Goal: Task Accomplishment & Management: Use online tool/utility

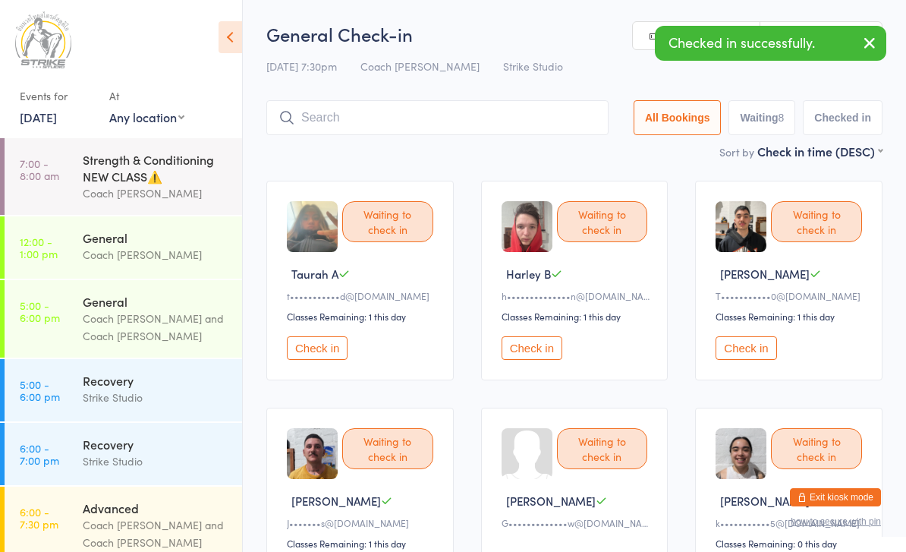
scroll to position [203, 0]
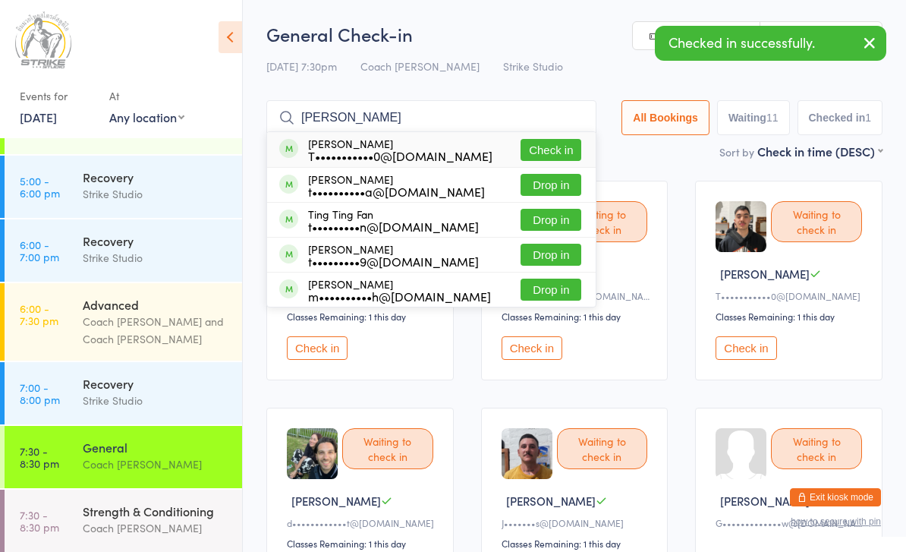
type input "[PERSON_NAME]"
click at [558, 146] on button "Check in" at bounding box center [551, 150] width 61 height 22
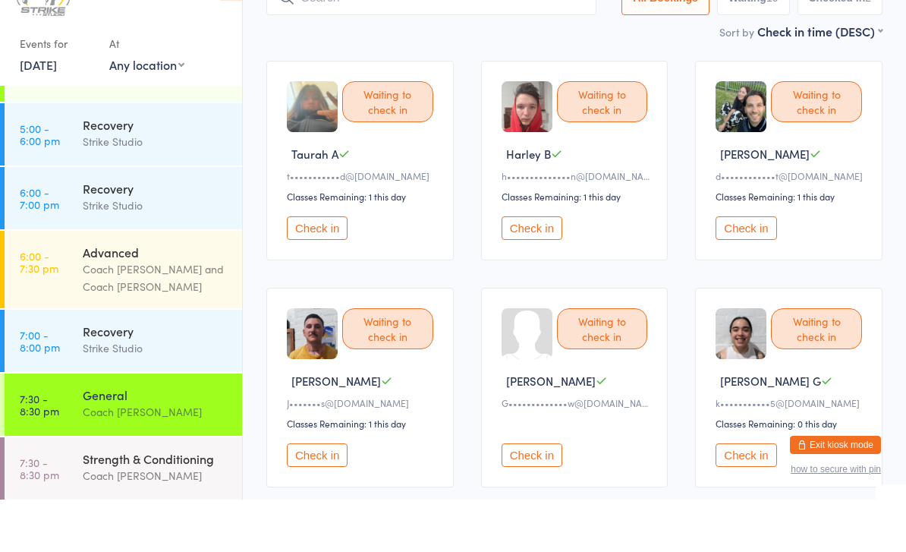
scroll to position [98, 0]
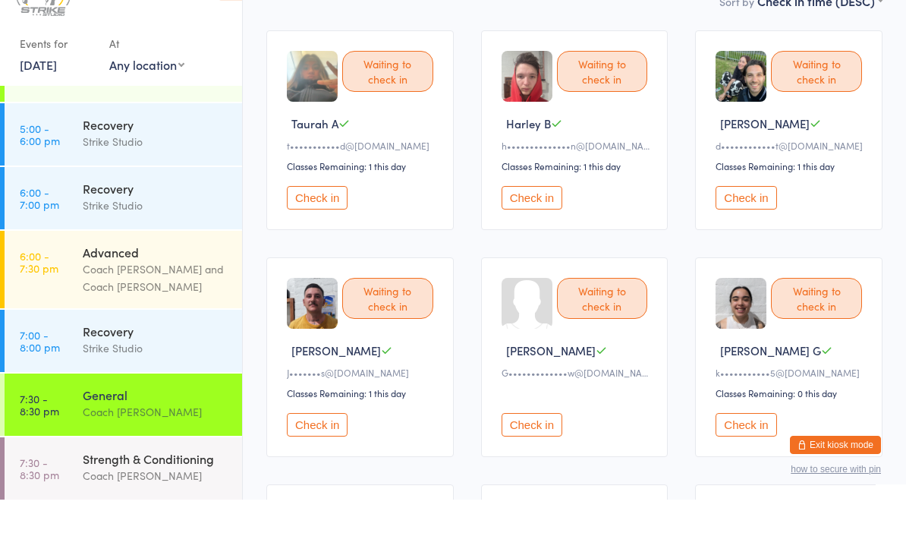
click at [538, 465] on button "Check in" at bounding box center [532, 477] width 61 height 24
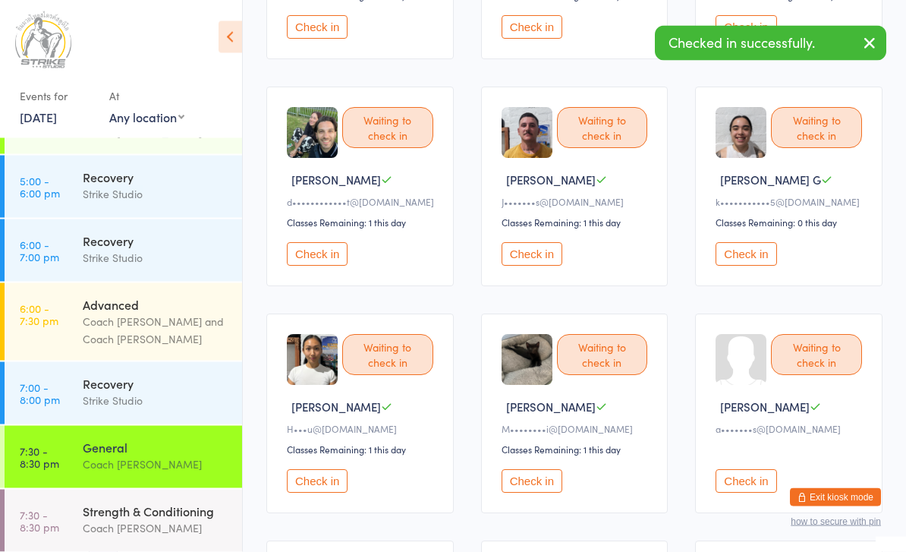
scroll to position [322, 0]
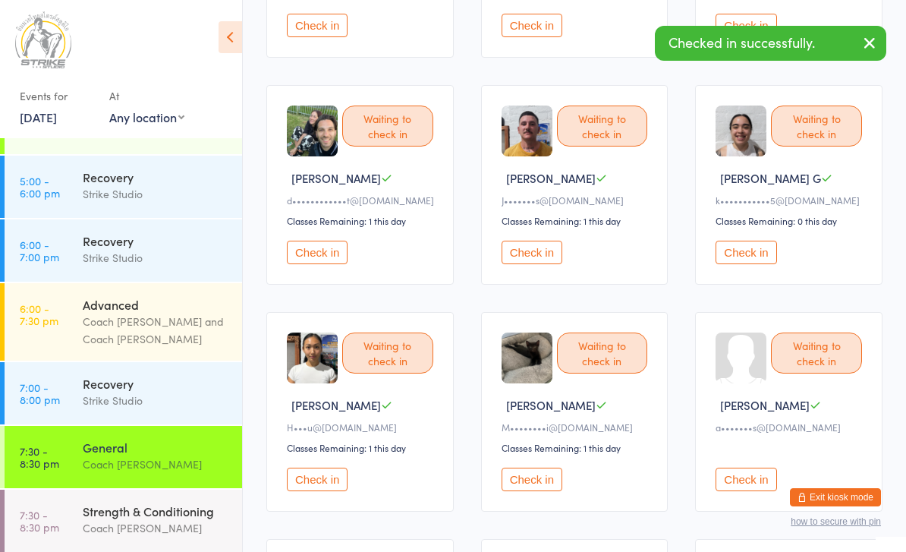
click at [750, 491] on button "Check in" at bounding box center [746, 479] width 61 height 24
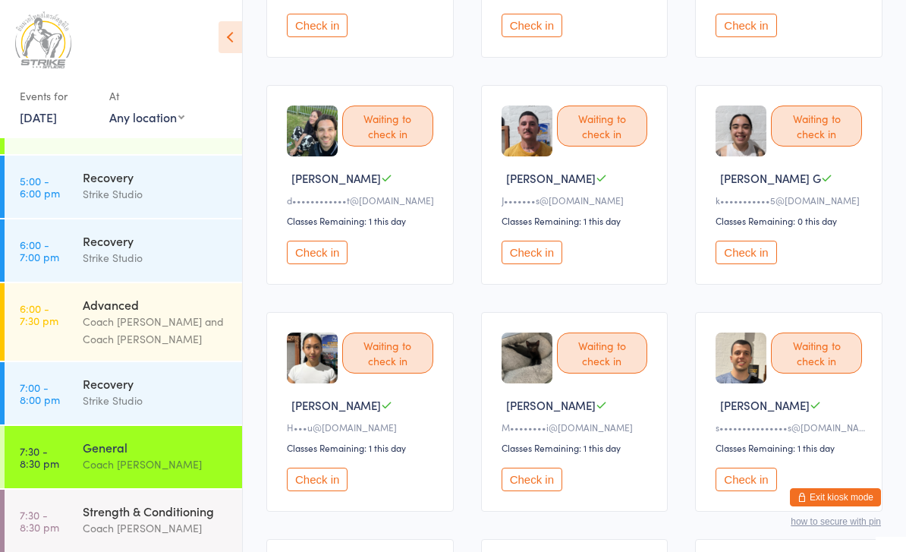
click at [546, 254] on button "Check in" at bounding box center [532, 253] width 61 height 24
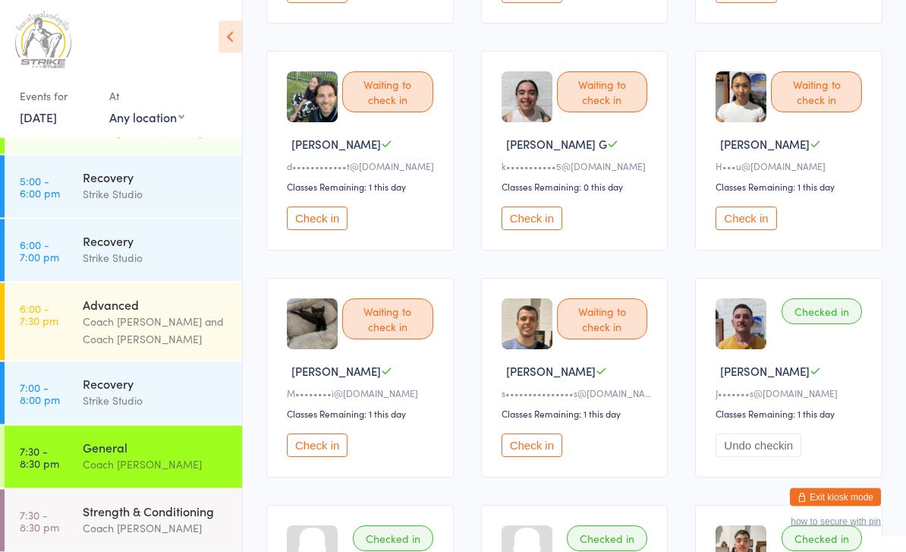
scroll to position [365, 0]
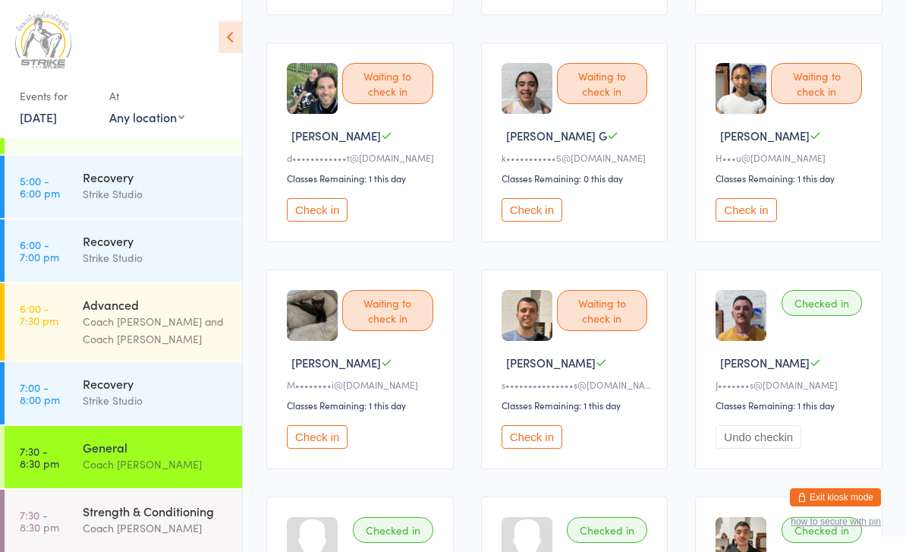
click at [549, 448] on button "Check in" at bounding box center [532, 437] width 61 height 24
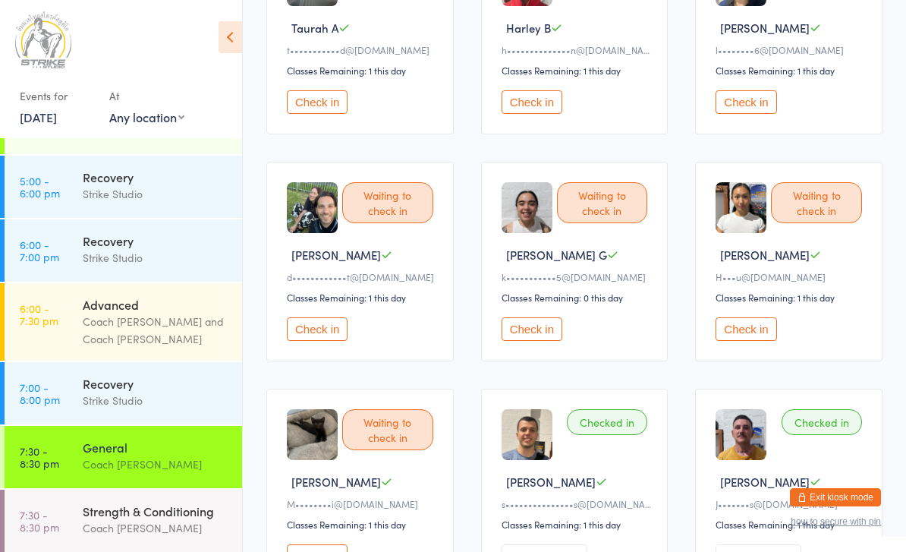
scroll to position [0, 0]
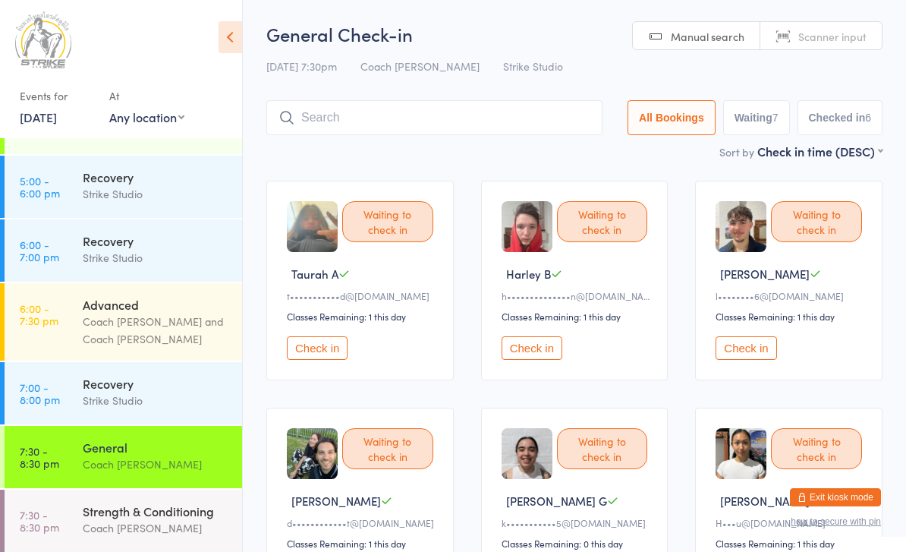
click at [552, 360] on button "Check in" at bounding box center [532, 348] width 61 height 24
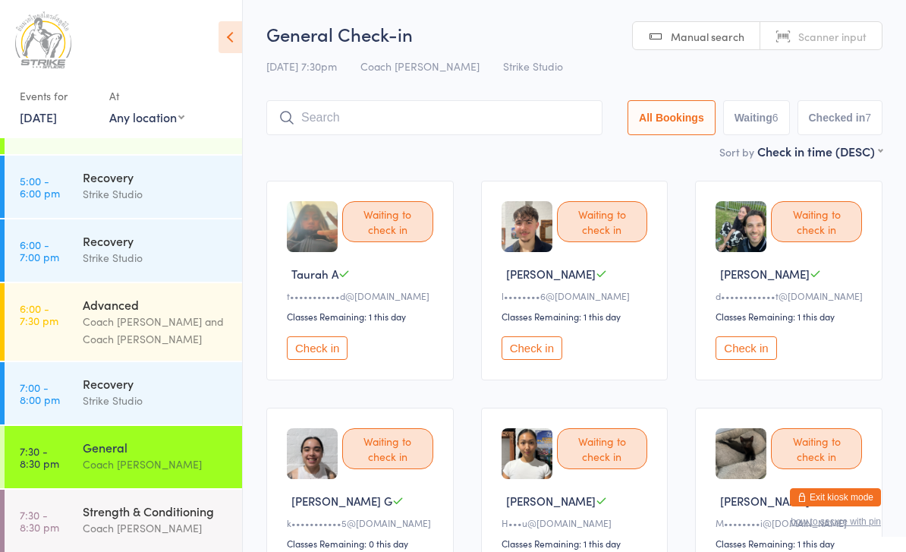
click at [388, 129] on input "search" at bounding box center [434, 117] width 336 height 35
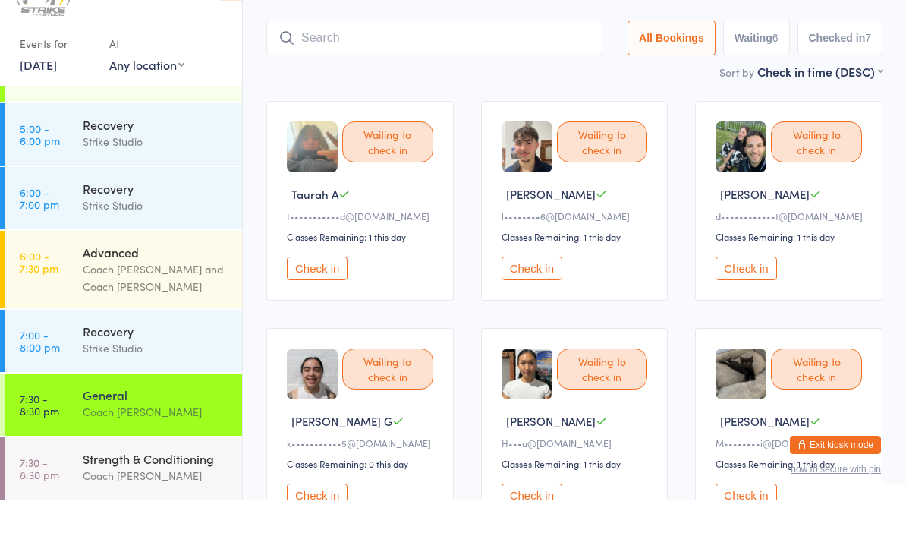
scroll to position [49, 0]
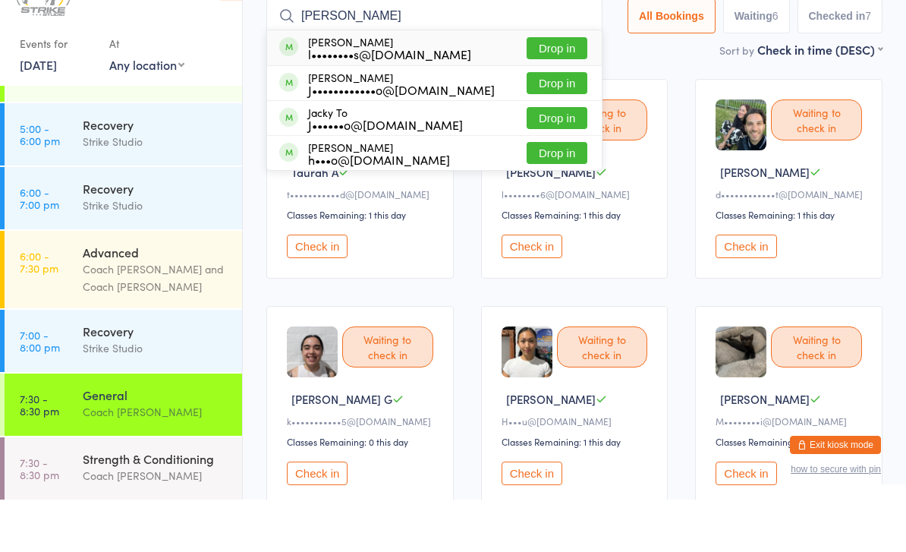
type input "[PERSON_NAME]"
click at [547, 124] on button "Drop in" at bounding box center [557, 135] width 61 height 22
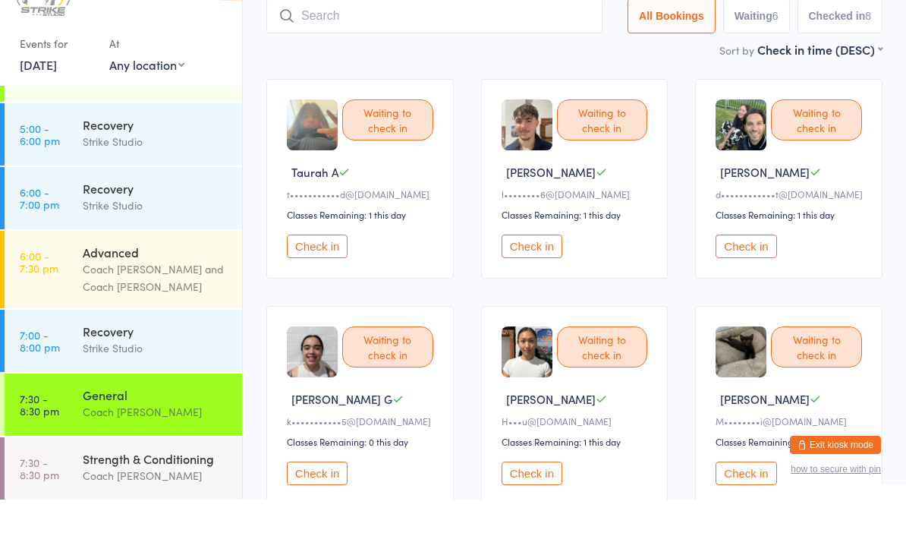
click at [339, 287] on button "Check in" at bounding box center [317, 299] width 61 height 24
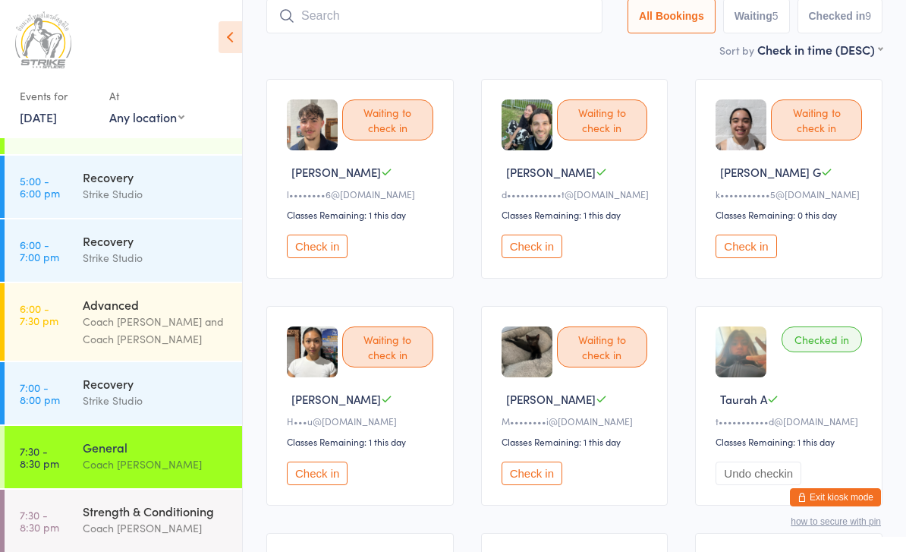
click at [331, 505] on div "Waiting to check in [PERSON_NAME] [PERSON_NAME]•••u@[DOMAIN_NAME] Classes Remai…" at bounding box center [359, 406] width 187 height 200
click at [329, 483] on button "Check in" at bounding box center [317, 473] width 61 height 24
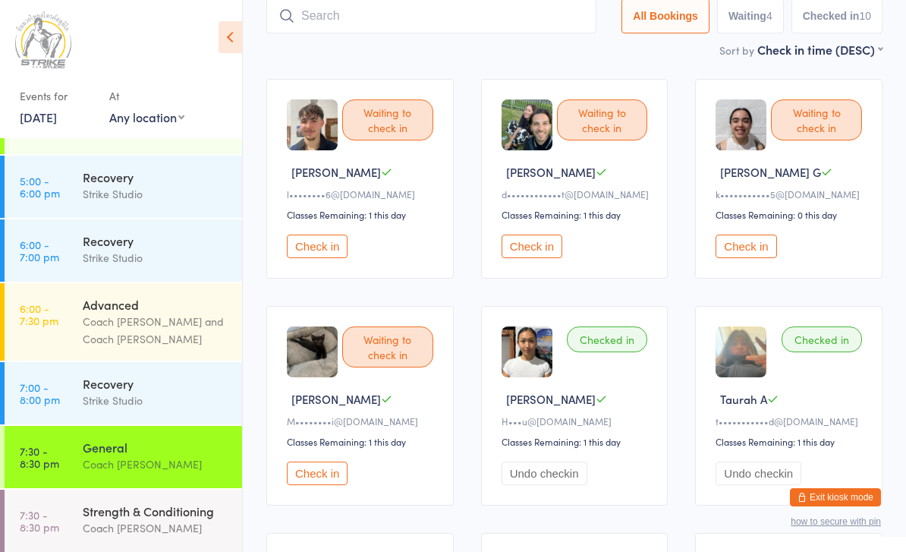
click at [338, 258] on button "Check in" at bounding box center [317, 246] width 61 height 24
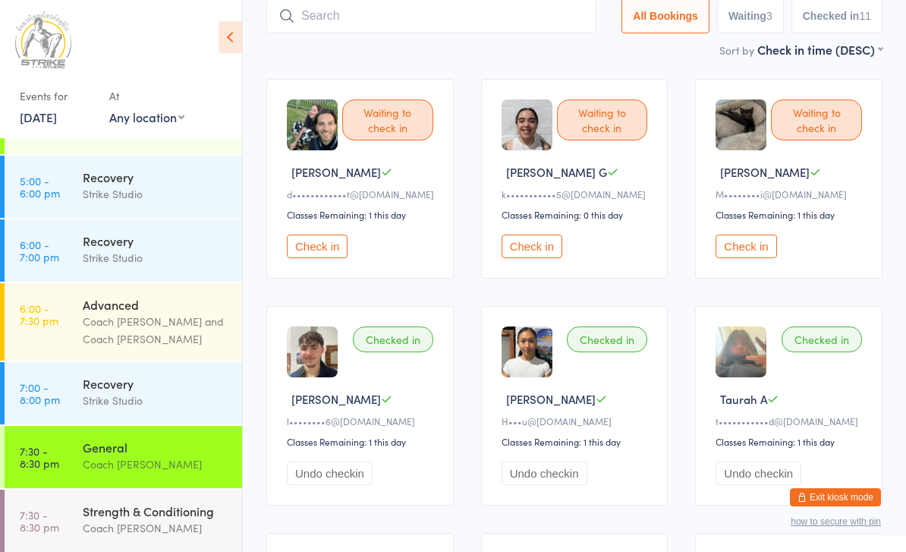
click at [527, 255] on button "Check in" at bounding box center [532, 246] width 61 height 24
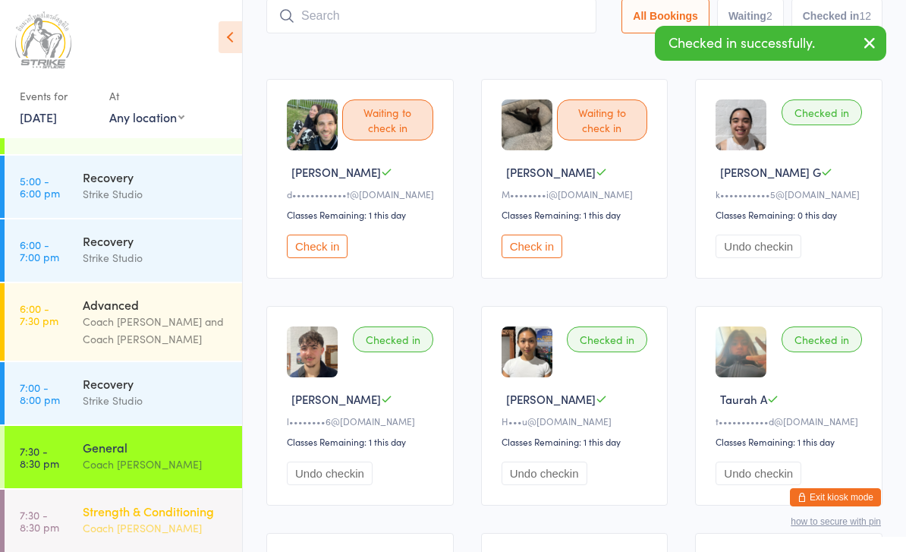
click at [77, 489] on link "7:30 - 8:30 pm Strength & Conditioning Coach [PERSON_NAME]" at bounding box center [123, 520] width 237 height 62
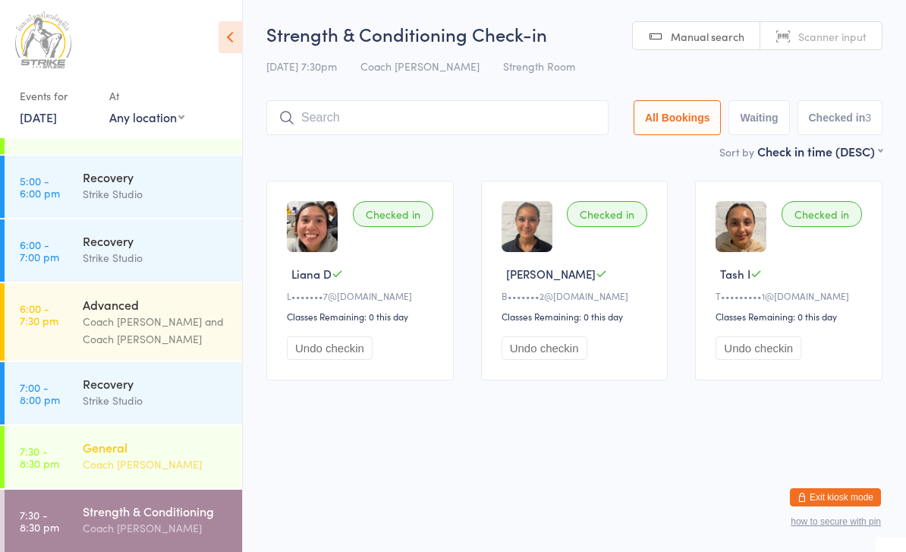
click at [111, 426] on div "General Coach [PERSON_NAME]" at bounding box center [162, 456] width 159 height 60
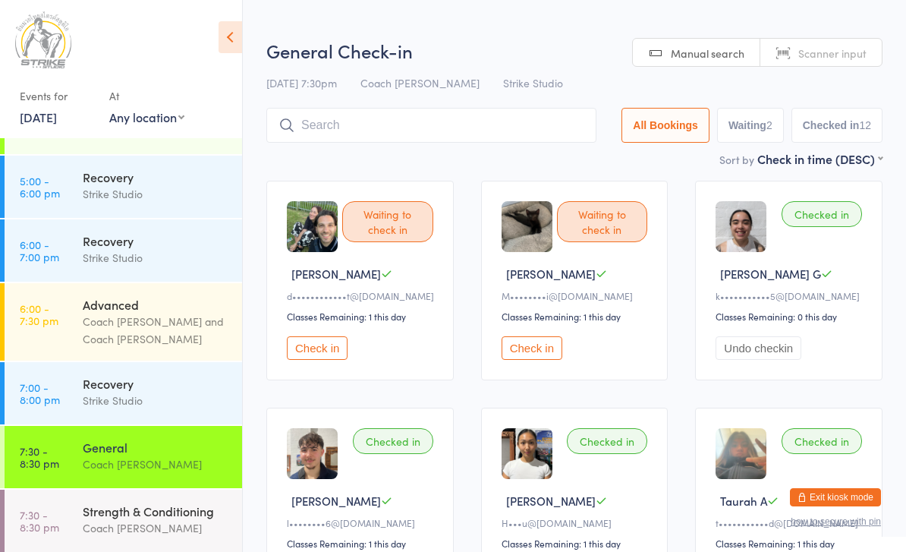
click at [310, 351] on button "Check in" at bounding box center [317, 348] width 61 height 24
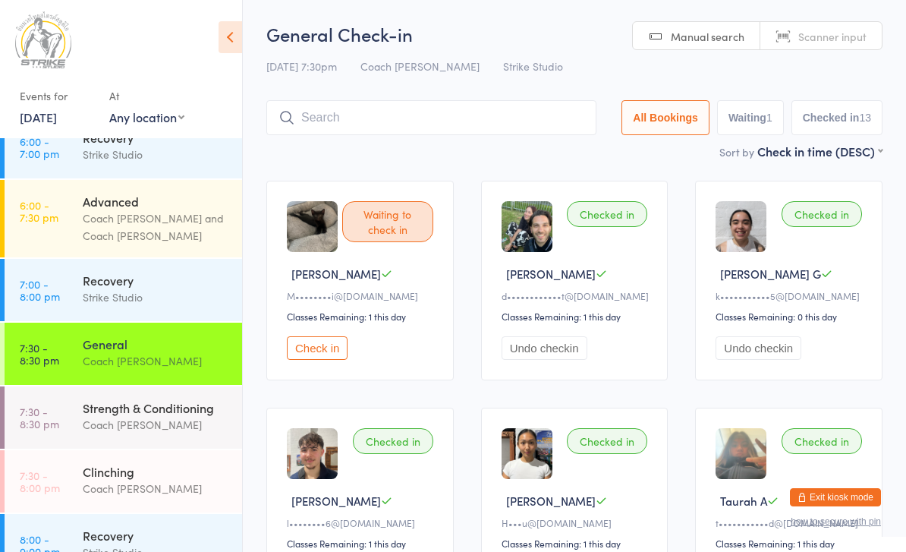
scroll to position [306, 0]
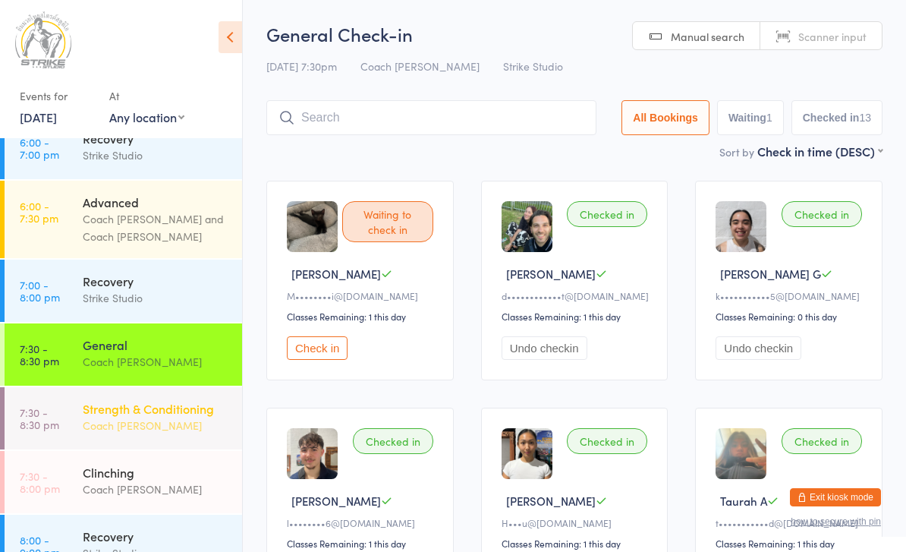
click at [177, 400] on div "Strength & Conditioning" at bounding box center [156, 408] width 146 height 17
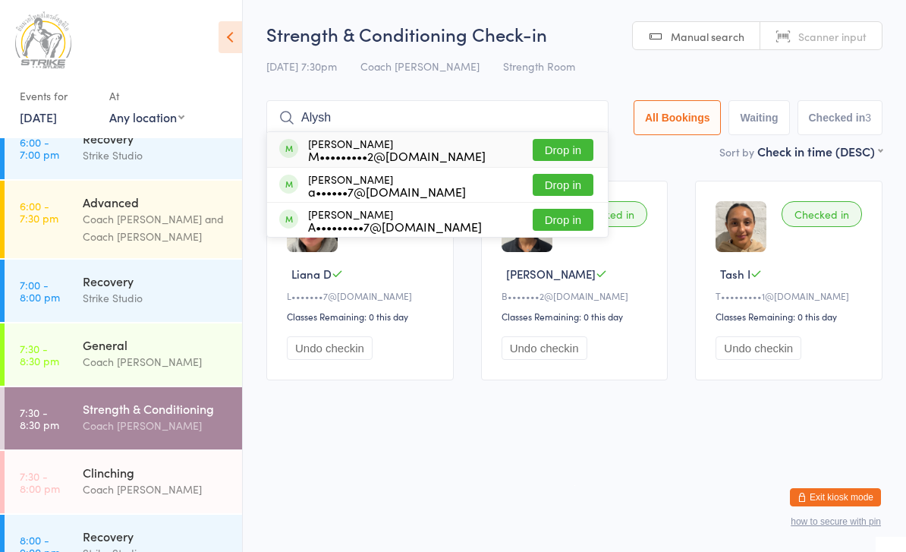
type input "Alysh"
click at [583, 156] on button "Drop in" at bounding box center [563, 150] width 61 height 22
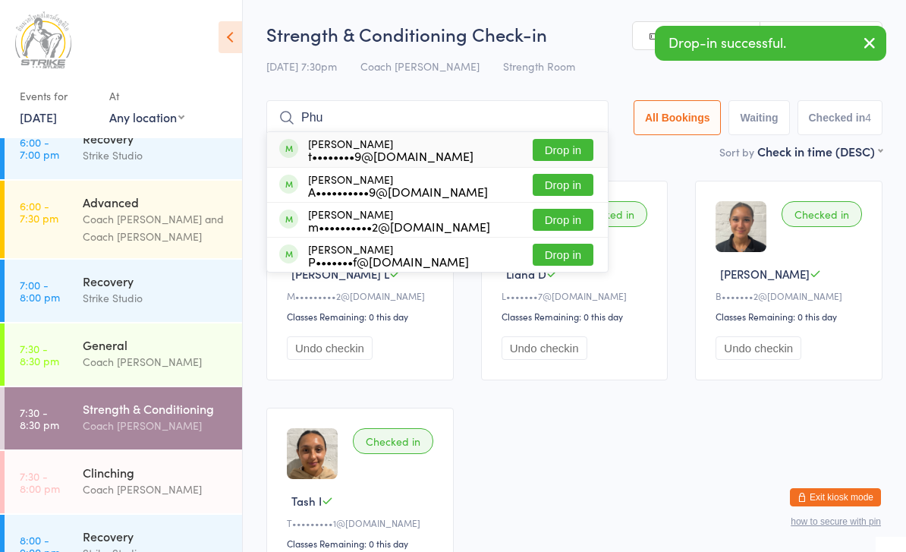
type input "Phu"
click at [564, 255] on button "Drop in" at bounding box center [563, 255] width 61 height 22
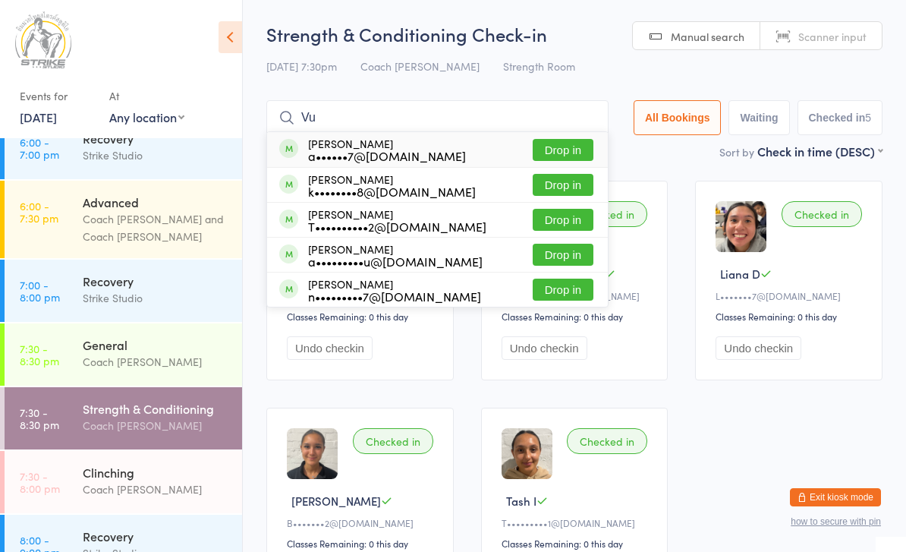
type input "Vu"
click at [570, 288] on button "Drop in" at bounding box center [563, 289] width 61 height 22
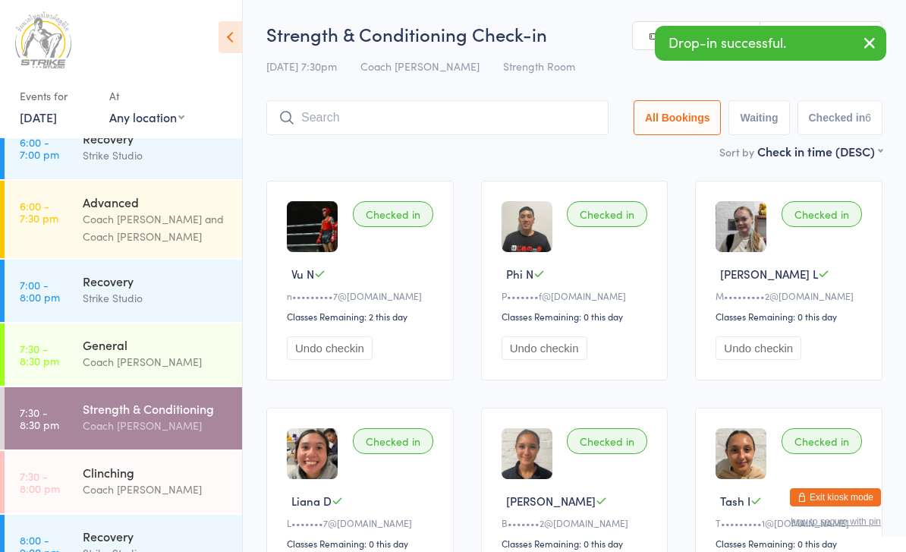
click at [489, 116] on input "search" at bounding box center [437, 117] width 342 height 35
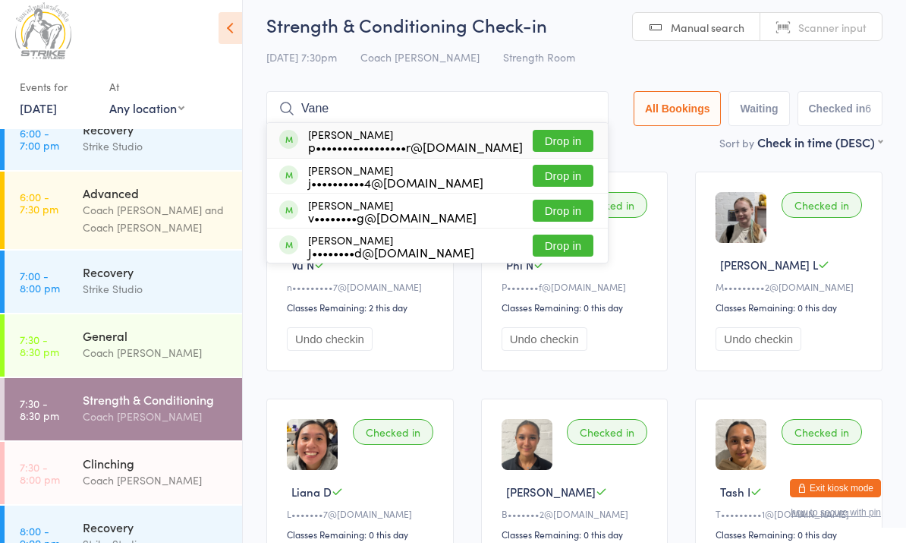
type input "Vane"
click at [561, 222] on button "Drop in" at bounding box center [563, 220] width 61 height 22
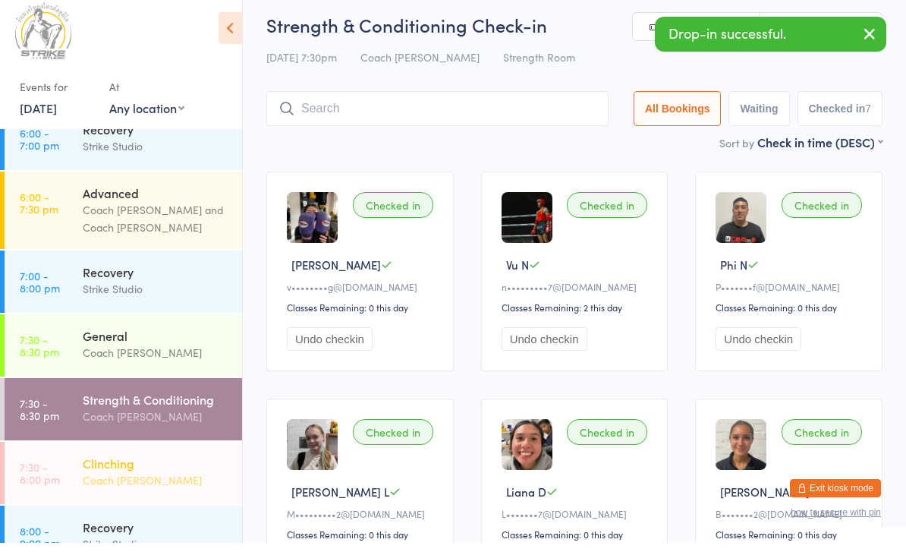
click at [91, 480] on div "Coach [PERSON_NAME]" at bounding box center [156, 488] width 146 height 17
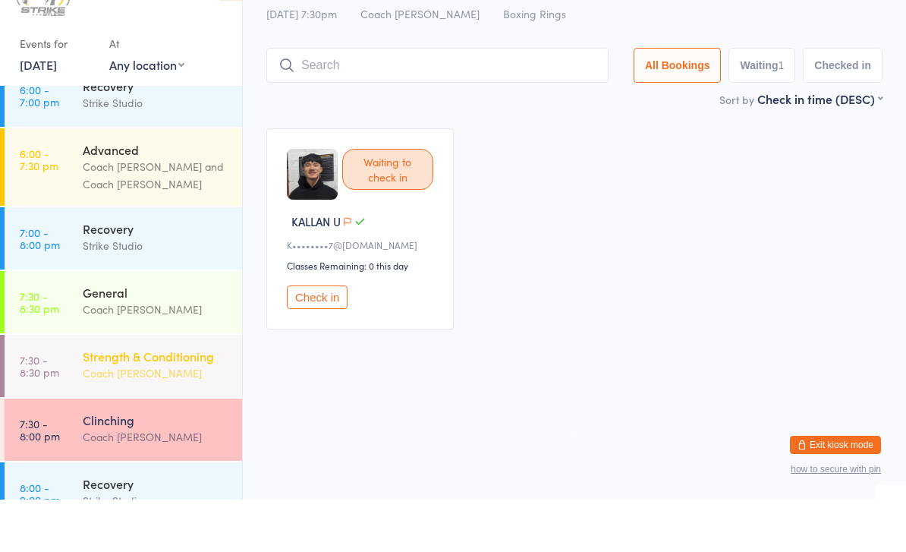
click at [143, 387] on div "Strength & Conditioning Coach [PERSON_NAME]" at bounding box center [162, 417] width 159 height 60
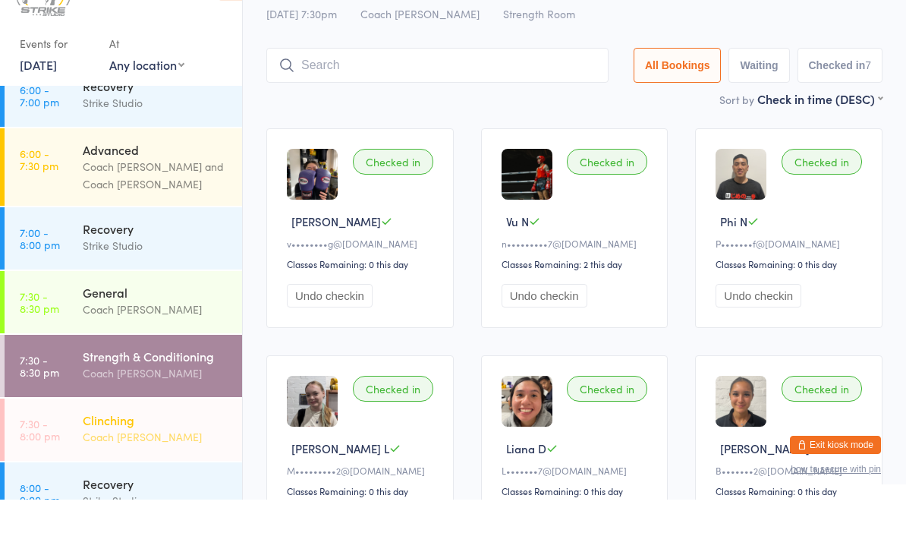
click at [96, 464] on div "Clinching" at bounding box center [156, 472] width 146 height 17
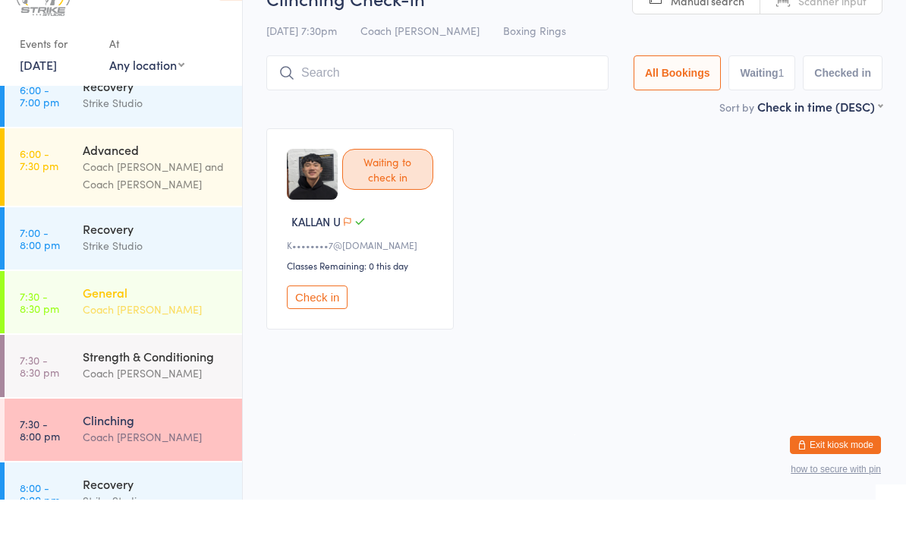
click at [62, 323] on link "7:30 - 8:30 pm General Coach [PERSON_NAME]" at bounding box center [123, 354] width 237 height 62
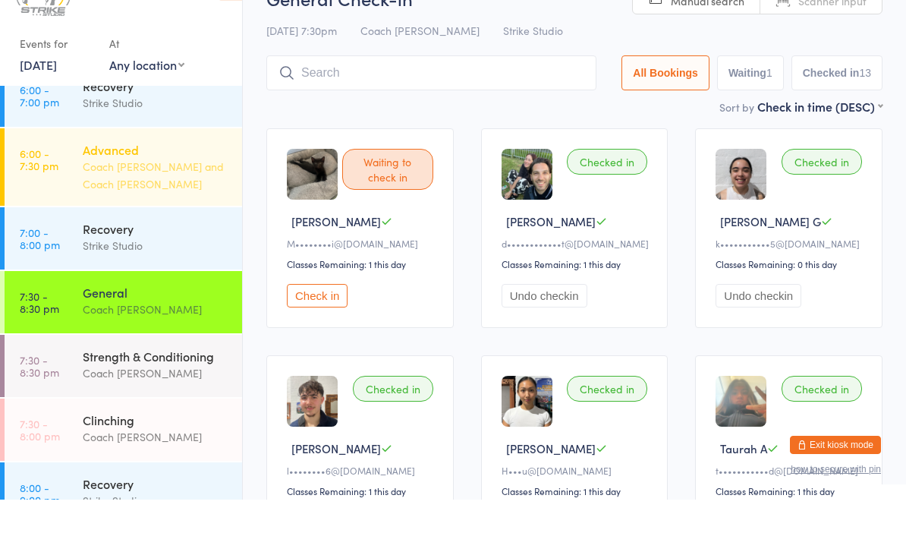
click at [140, 181] on div "Advanced Coach [PERSON_NAME] and Coach [PERSON_NAME]" at bounding box center [162, 219] width 159 height 77
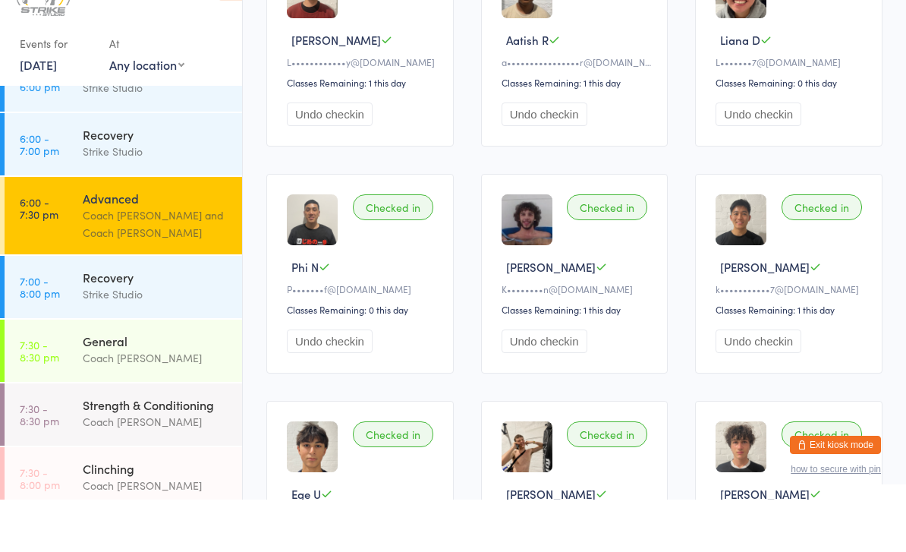
scroll to position [2039, 0]
